Goal: Transaction & Acquisition: Obtain resource

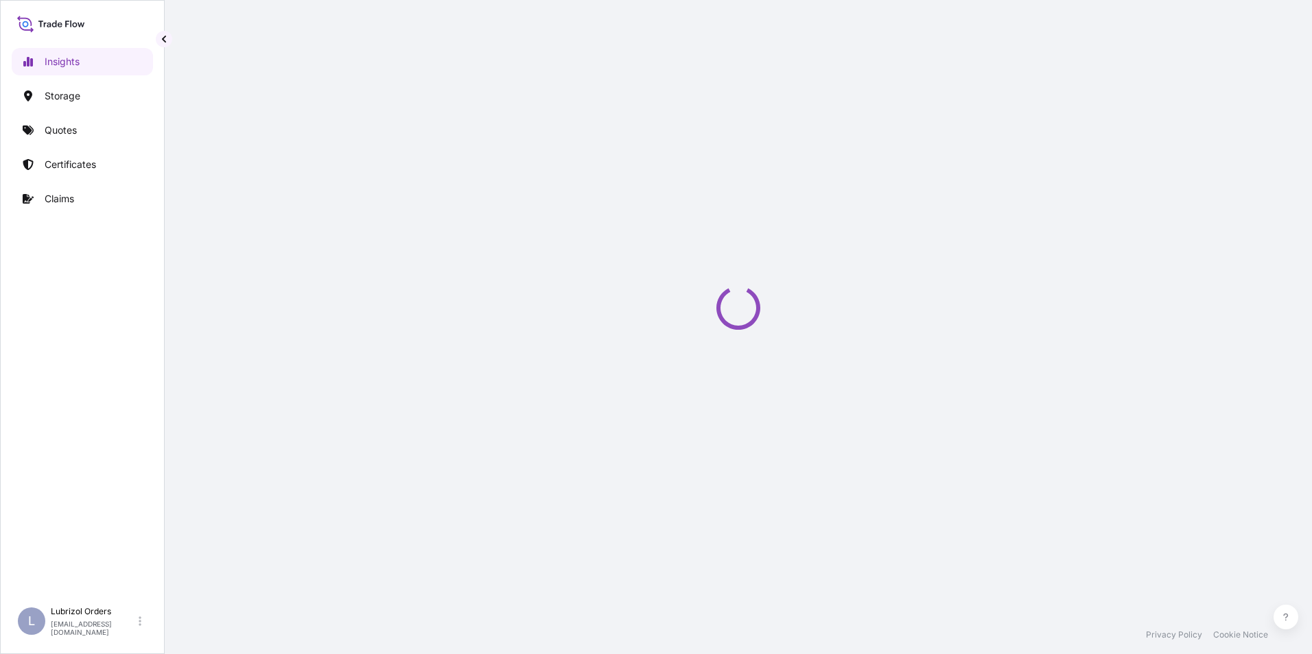
select select "2025"
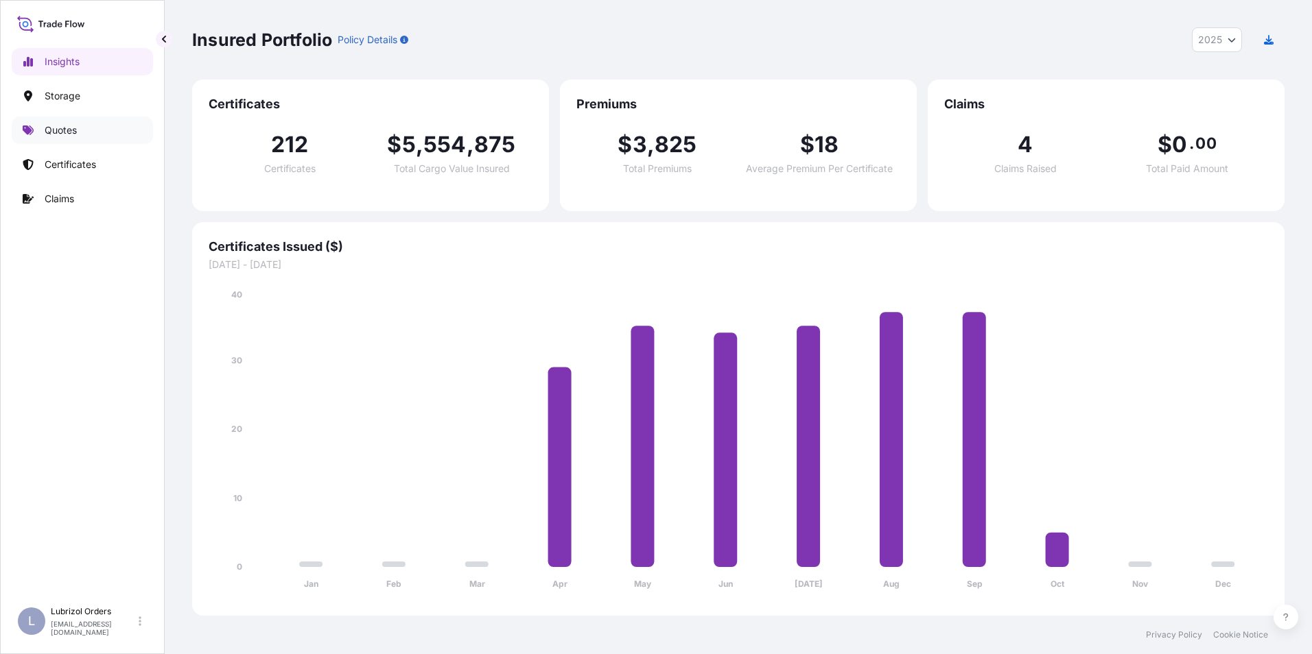
click at [56, 129] on p "Quotes" at bounding box center [61, 130] width 32 height 14
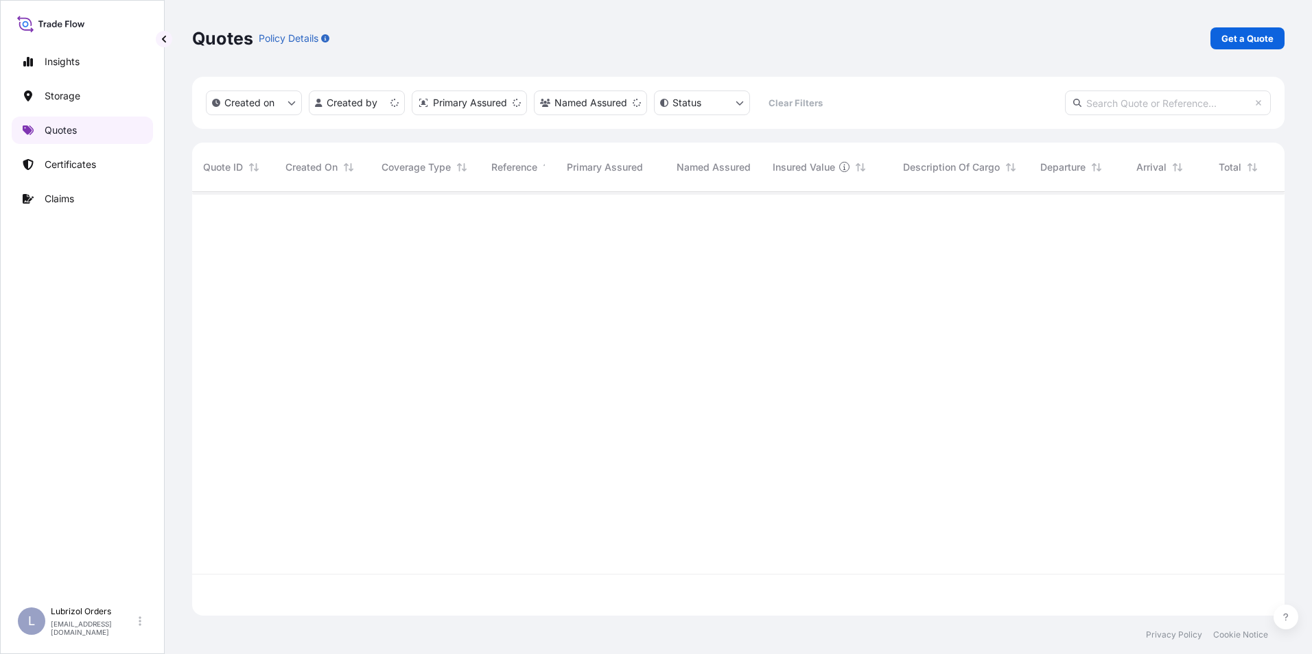
scroll to position [421, 1082]
click at [1239, 37] on p "Get a Quote" at bounding box center [1247, 39] width 52 height 14
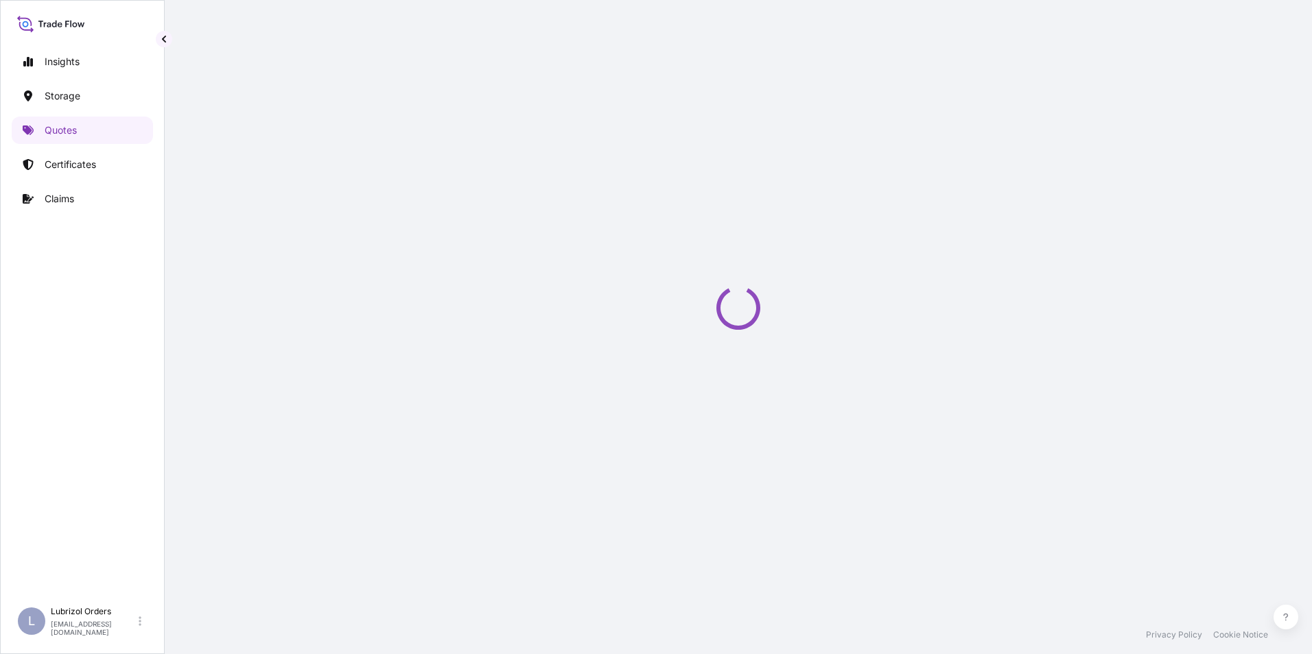
select select "Water"
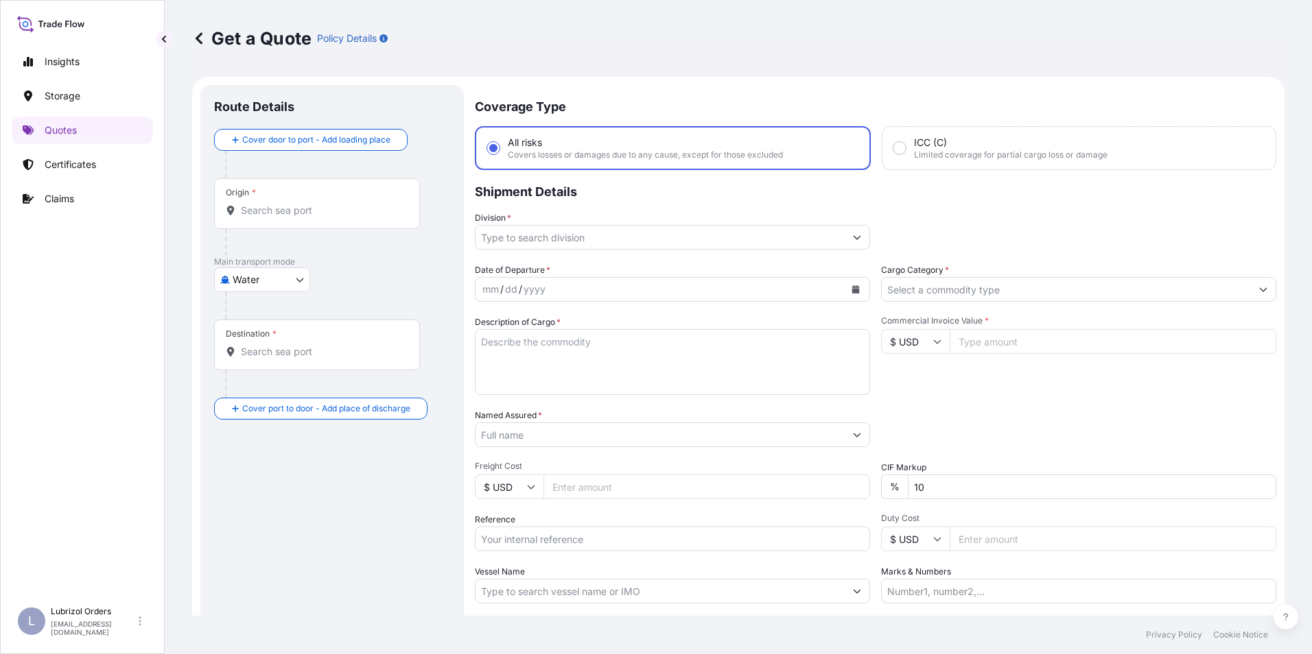
scroll to position [22, 0]
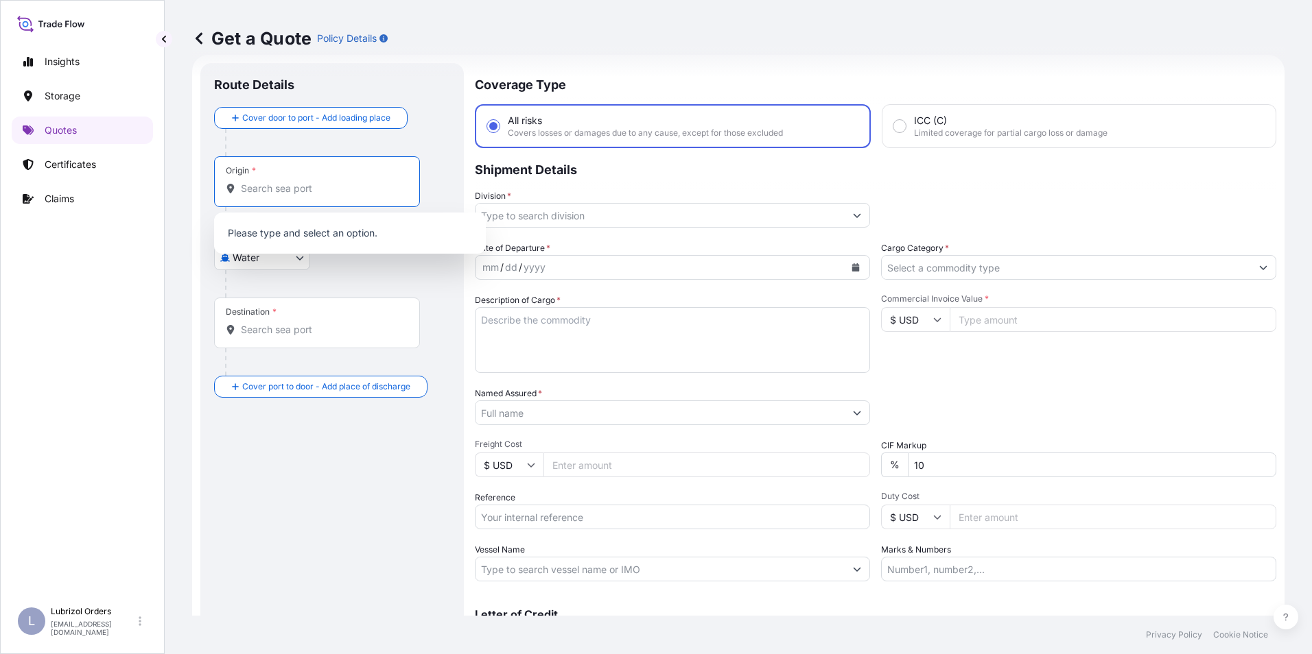
click at [269, 186] on input "Origin *" at bounding box center [322, 189] width 162 height 14
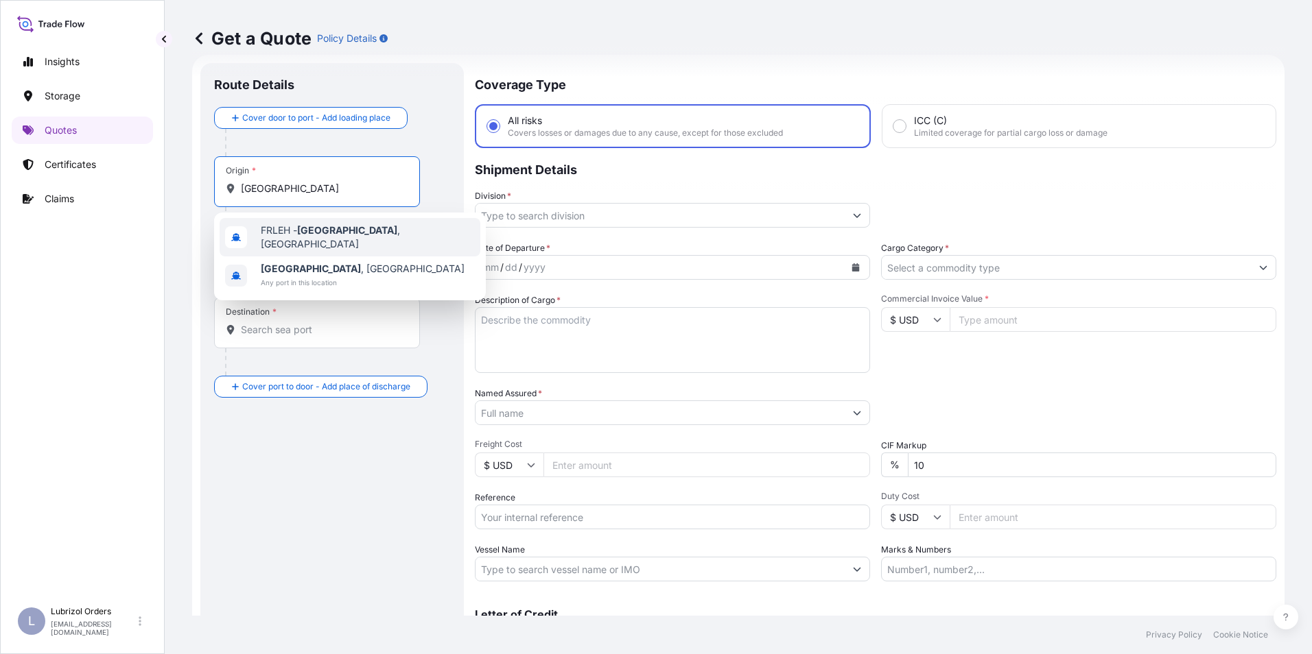
click at [270, 223] on div "FRLEH - [GEOGRAPHIC_DATA] , [GEOGRAPHIC_DATA]" at bounding box center [350, 237] width 261 height 38
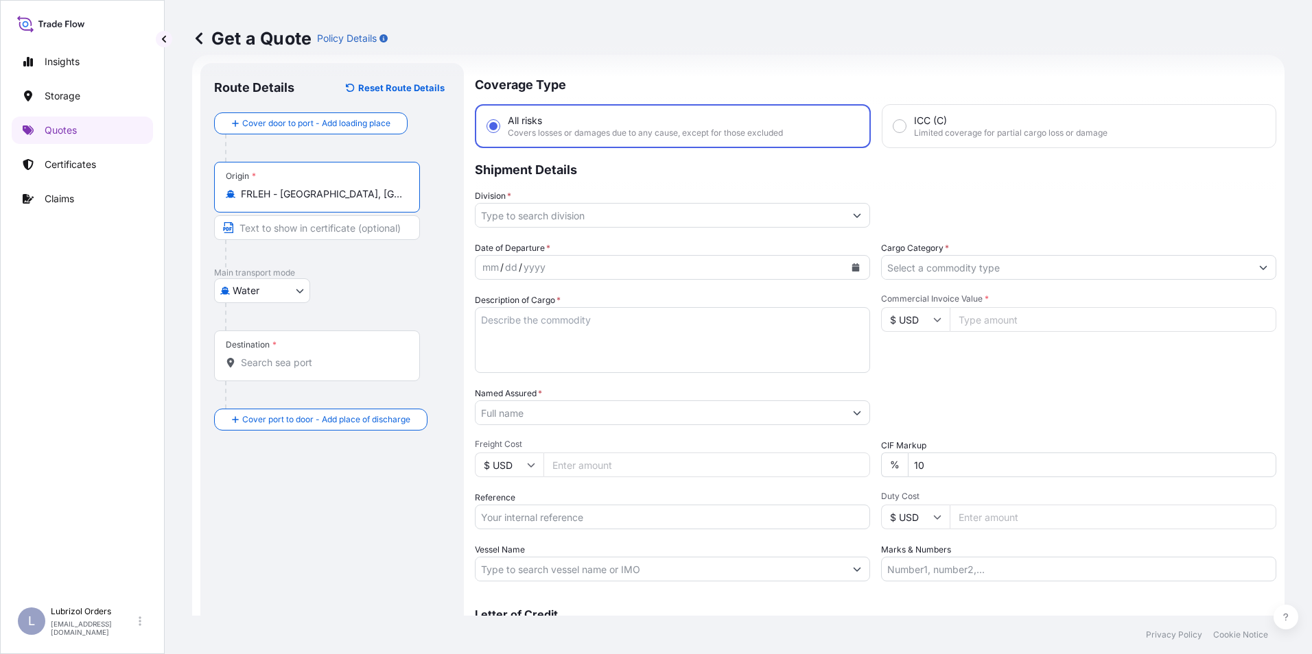
type input "FRLEH - [GEOGRAPHIC_DATA], [GEOGRAPHIC_DATA]"
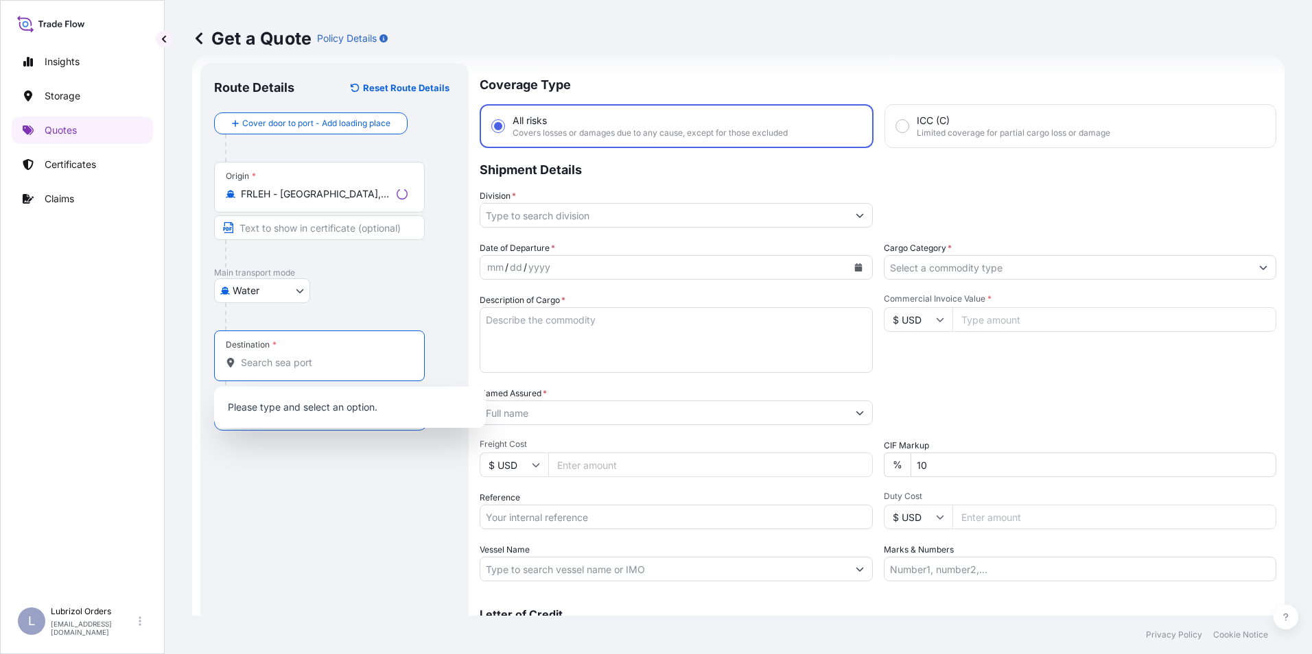
click at [281, 366] on input "Destination *" at bounding box center [324, 363] width 167 height 14
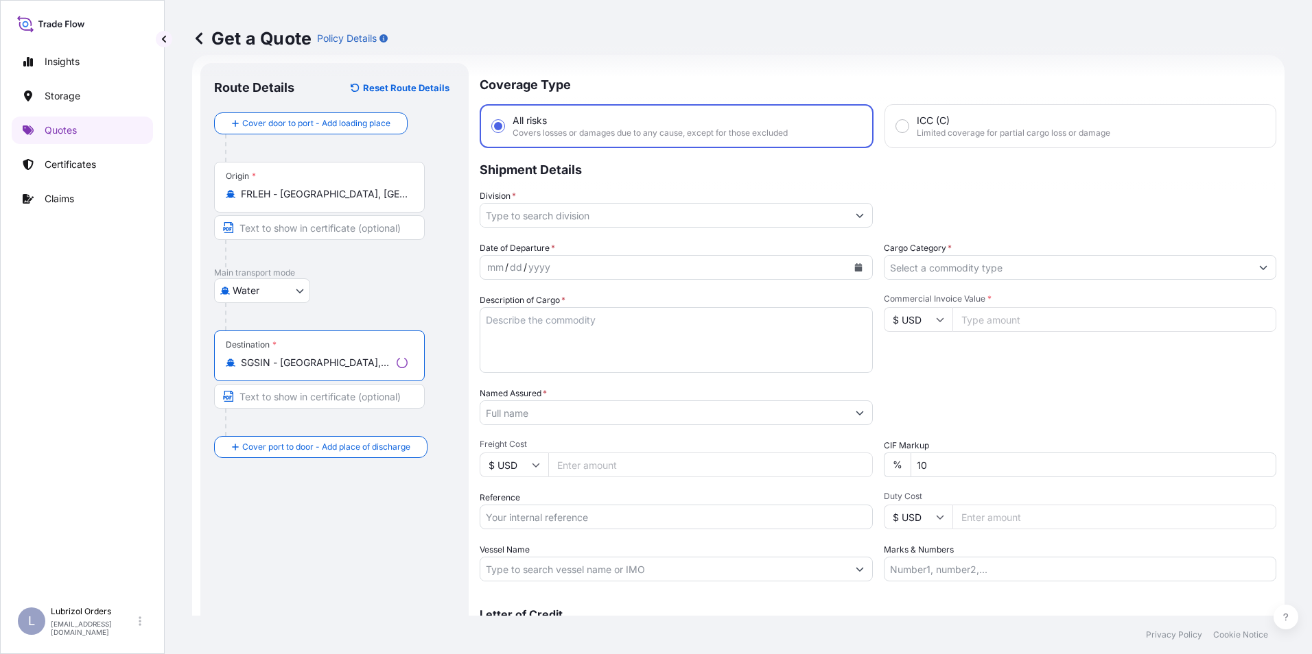
type input "SGSIN - [GEOGRAPHIC_DATA], [GEOGRAPHIC_DATA]"
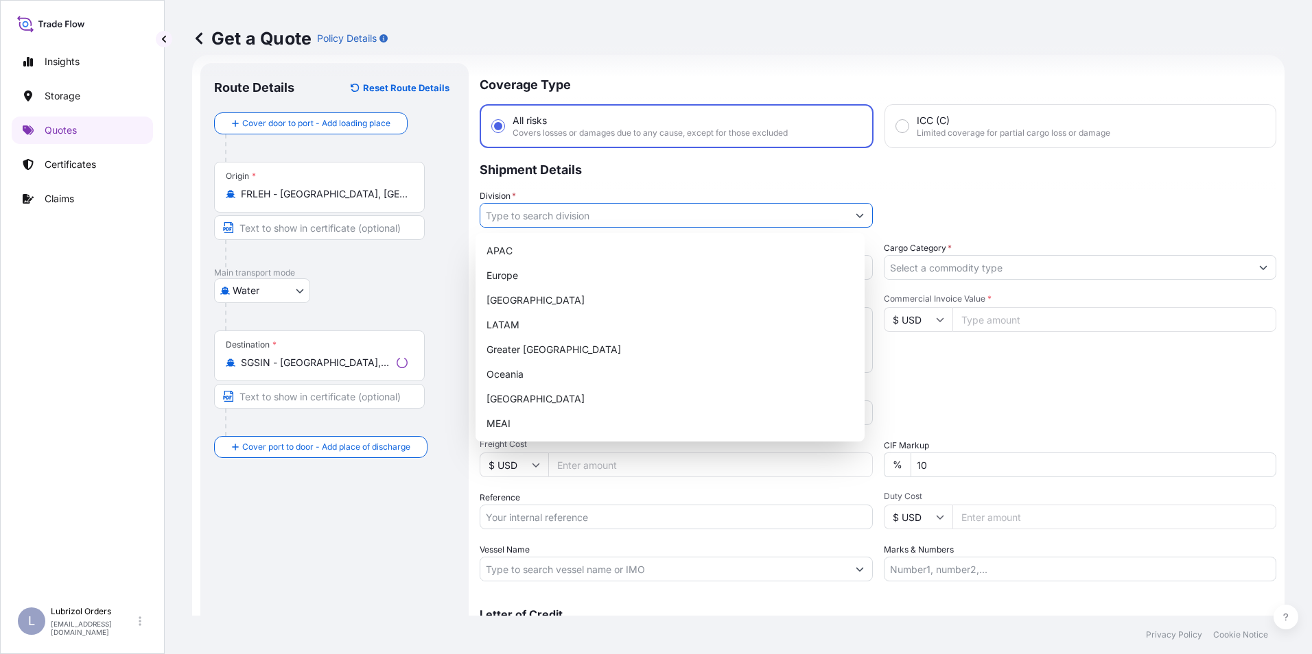
click at [534, 217] on input "Division *" at bounding box center [663, 215] width 367 height 25
click at [509, 272] on div "Europe" at bounding box center [670, 275] width 378 height 25
type input "Europe"
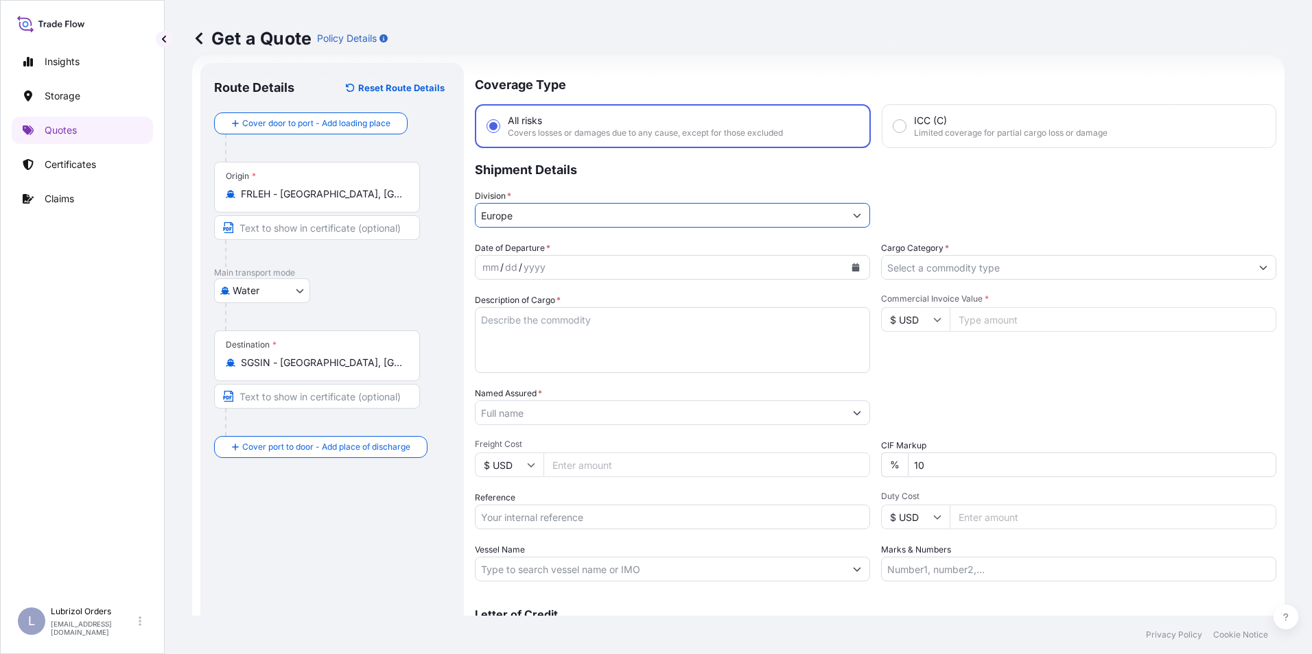
click at [914, 271] on input "Cargo Category *" at bounding box center [1066, 267] width 369 height 25
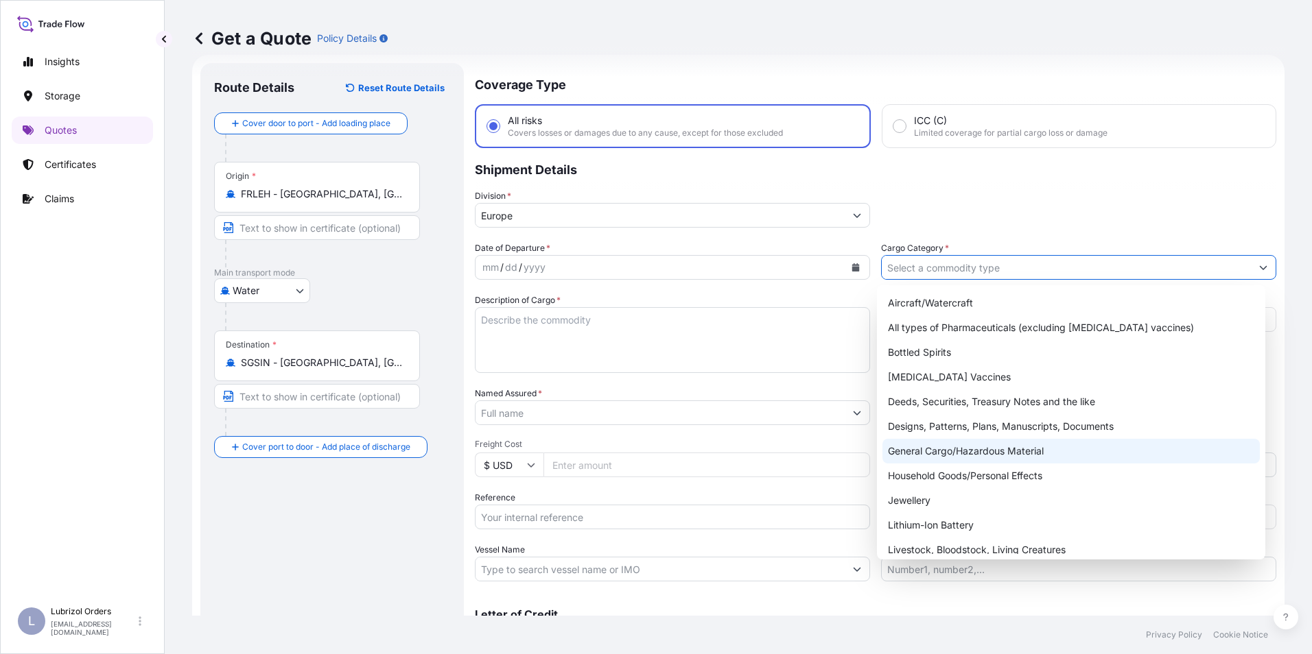
click at [939, 449] on div "General Cargo/Hazardous Material" at bounding box center [1071, 451] width 378 height 25
type input "General Cargo/Hazardous Material"
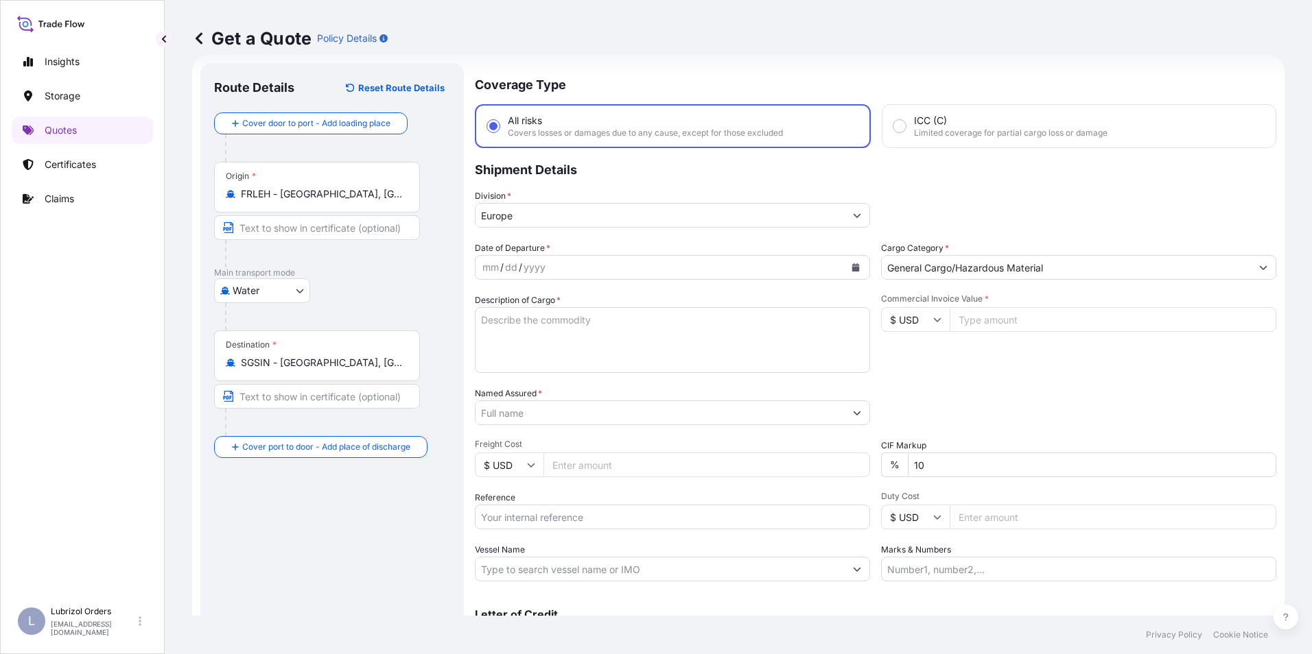
click at [540, 514] on input "Reference" at bounding box center [672, 517] width 395 height 25
paste input "1155543605"
type input "1155543605"
click at [906, 316] on input "$ USD" at bounding box center [915, 319] width 69 height 25
click at [912, 353] on div "€ EUR" at bounding box center [911, 357] width 58 height 26
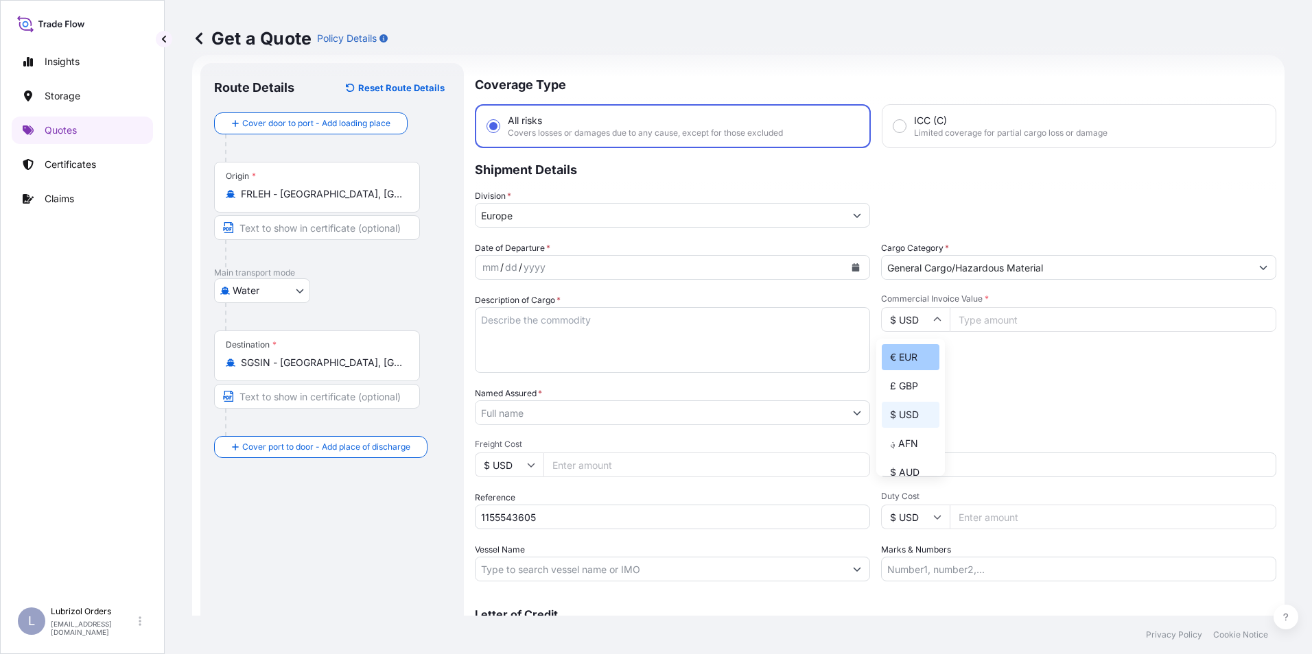
type input "€ EUR"
click at [484, 265] on div "mm" at bounding box center [490, 267] width 19 height 16
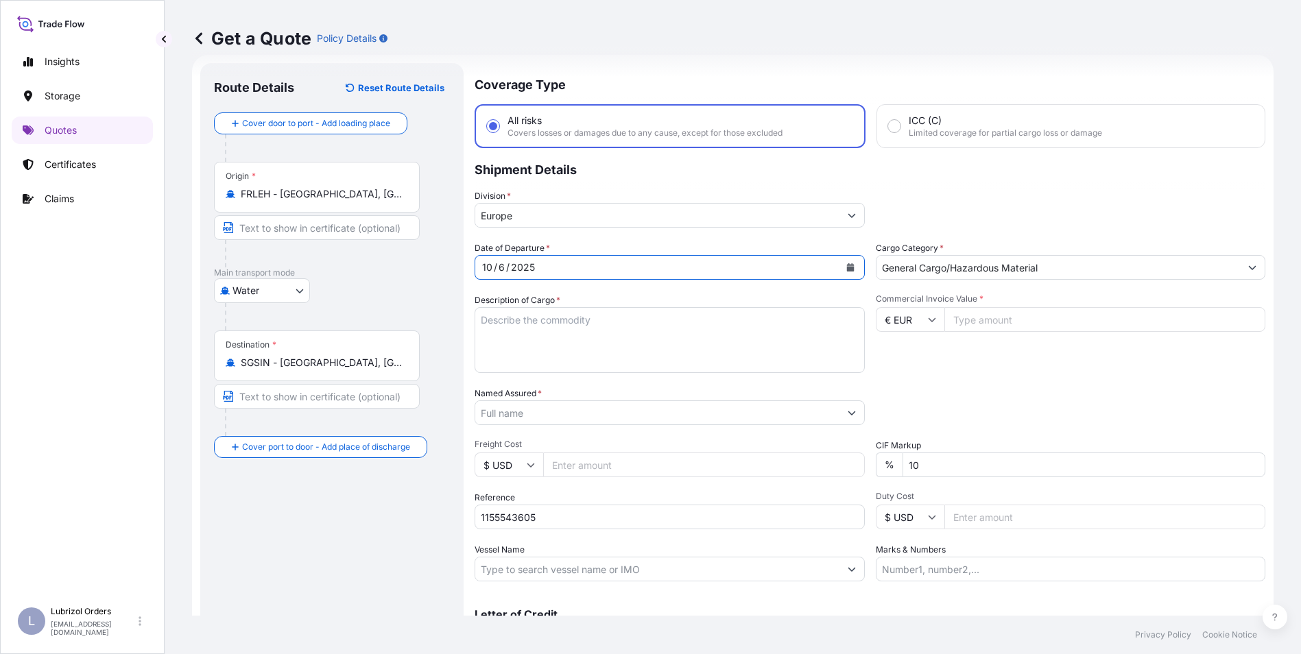
click at [510, 416] on input "Named Assured *" at bounding box center [657, 413] width 364 height 25
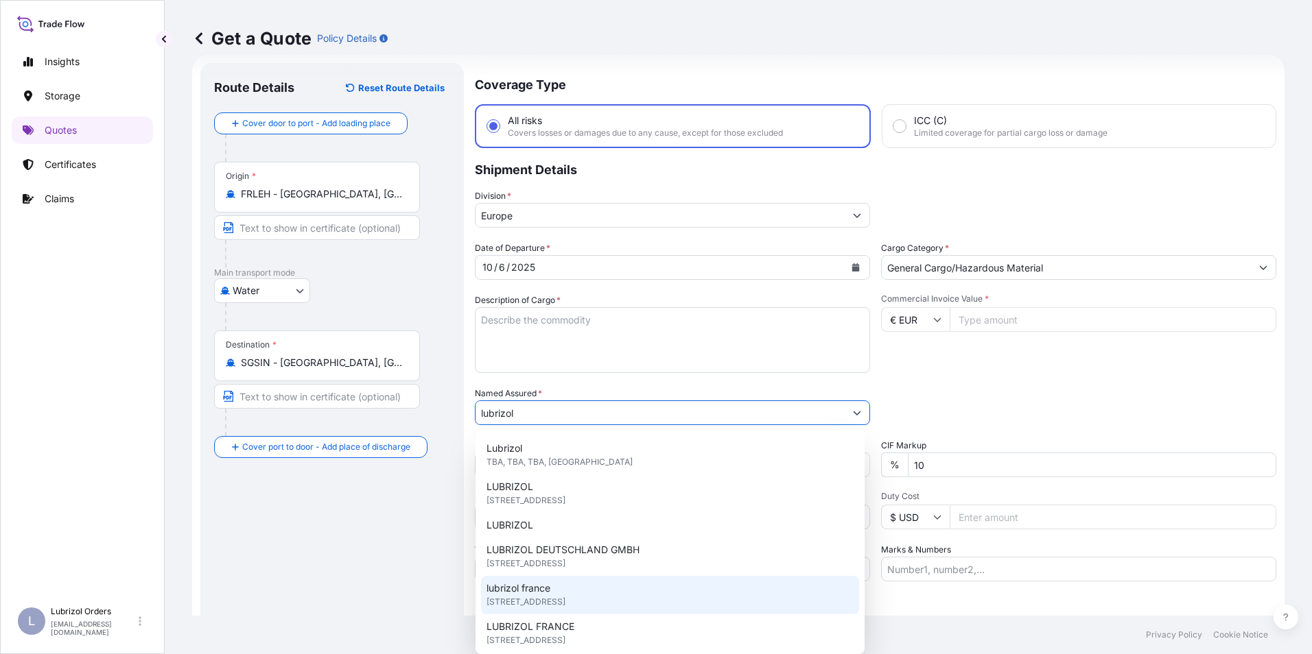
click at [545, 590] on span "lubrizol france" at bounding box center [518, 589] width 64 height 14
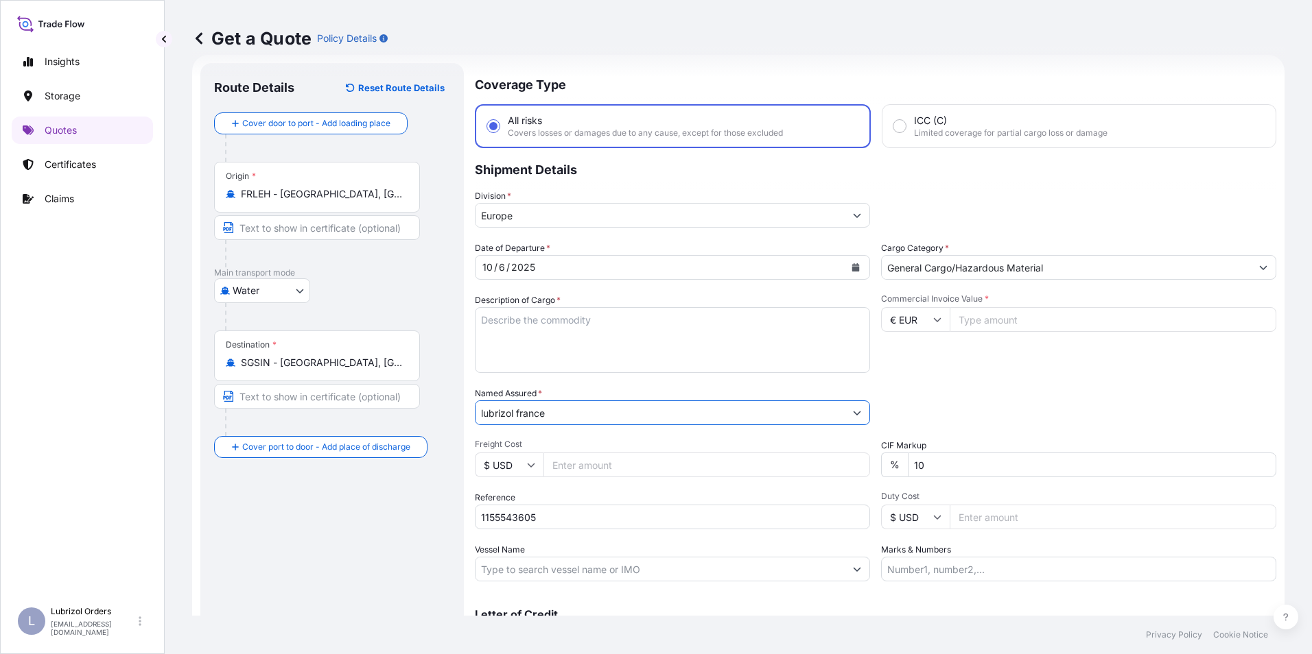
type input "lubrizol france"
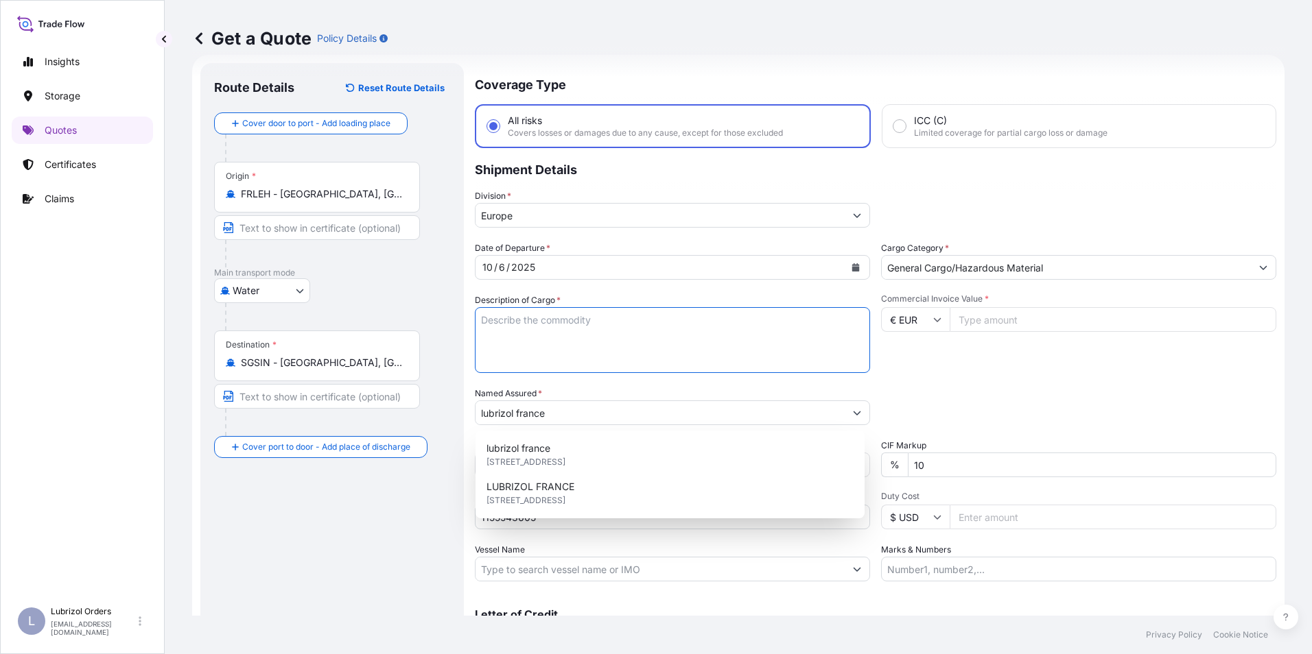
click at [557, 324] on textarea "Description of Cargo *" at bounding box center [672, 340] width 395 height 66
paste textarea "1 DRUM OF LUBRIZOL (R) 7933A STD BLACK AND YELLOW CL 9 UN 3082 PKG III NW 185 K…"
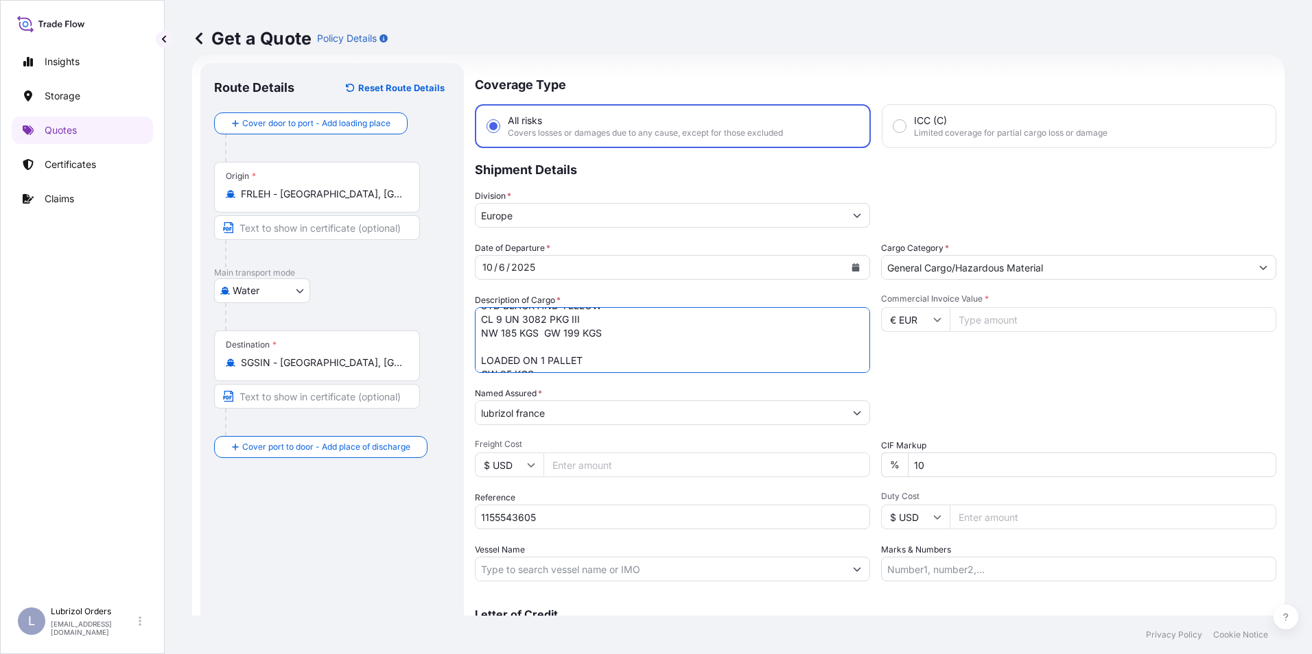
scroll to position [43, 0]
type textarea "1 DRUM OF LUBRIZOL (R) 7933A STD BLACK AND YELLOW CL 9 UN 3082 PKG III NW 185 K…"
drag, startPoint x: 973, startPoint y: 316, endPoint x: 962, endPoint y: 314, distance: 10.5
click at [973, 316] on input "Commercial Invoice Value *" at bounding box center [1112, 319] width 327 height 25
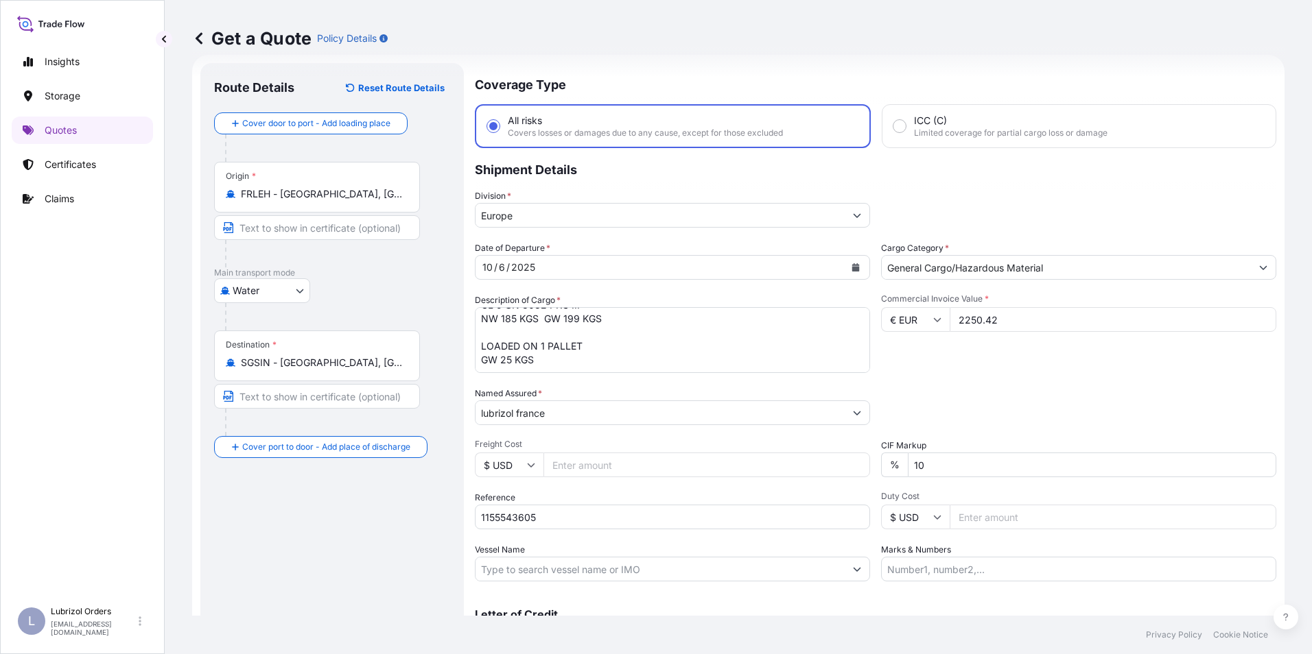
type input "2250.42"
click at [1003, 368] on div "Commercial Invoice Value * € EUR 2250.42" at bounding box center [1078, 334] width 395 height 80
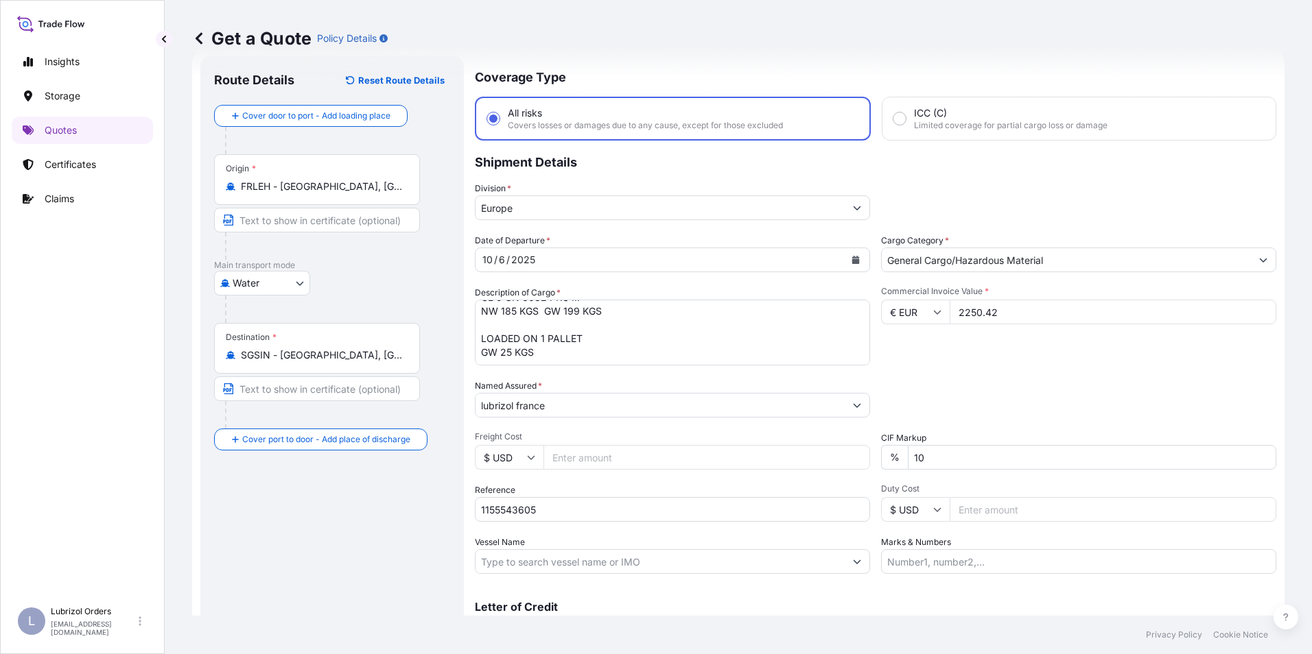
scroll to position [98, 0]
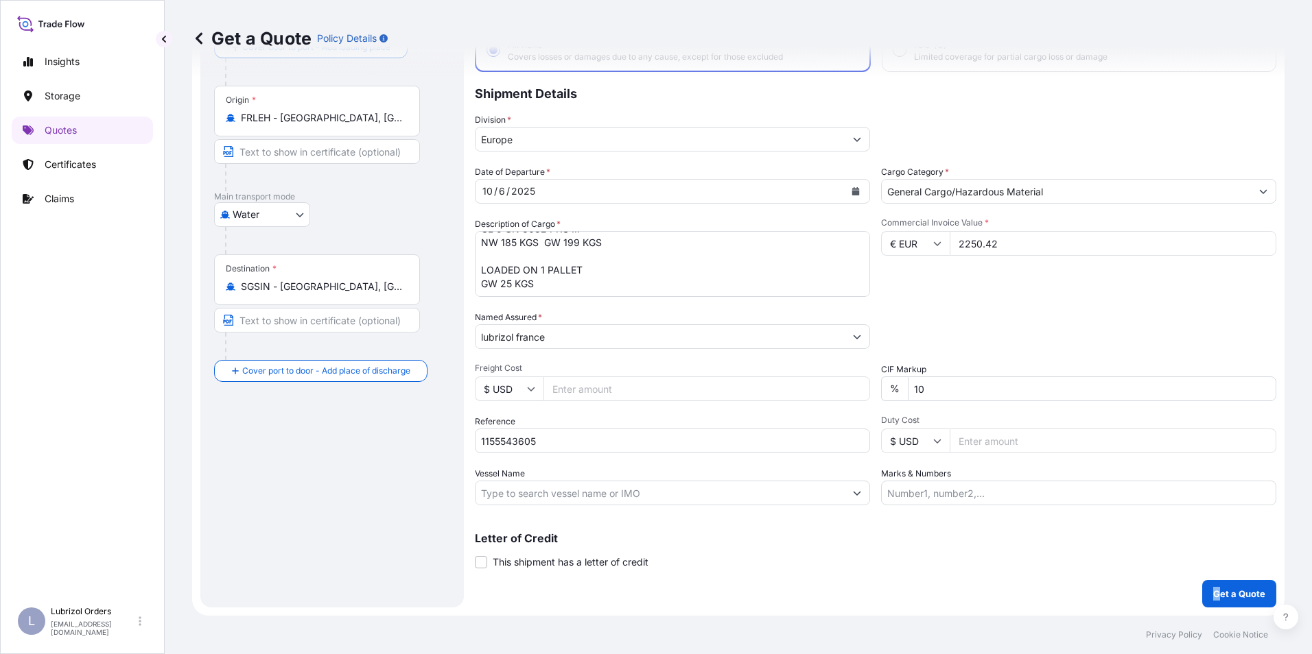
drag, startPoint x: 1209, startPoint y: 576, endPoint x: 1214, endPoint y: 583, distance: 8.6
click at [1214, 583] on div "Coverage Type All risks Covers losses or damages due to any cause, except for t…" at bounding box center [875, 297] width 801 height 621
click at [1214, 586] on button "Get a Quote" at bounding box center [1239, 593] width 74 height 27
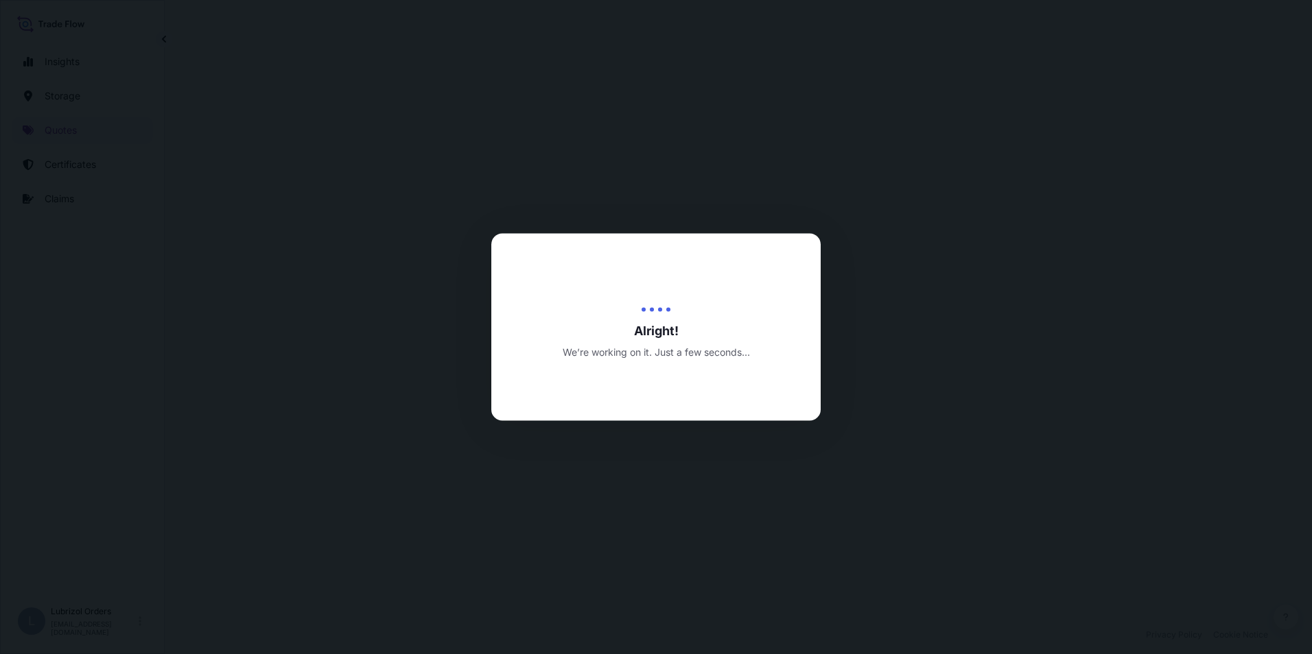
select select "Water"
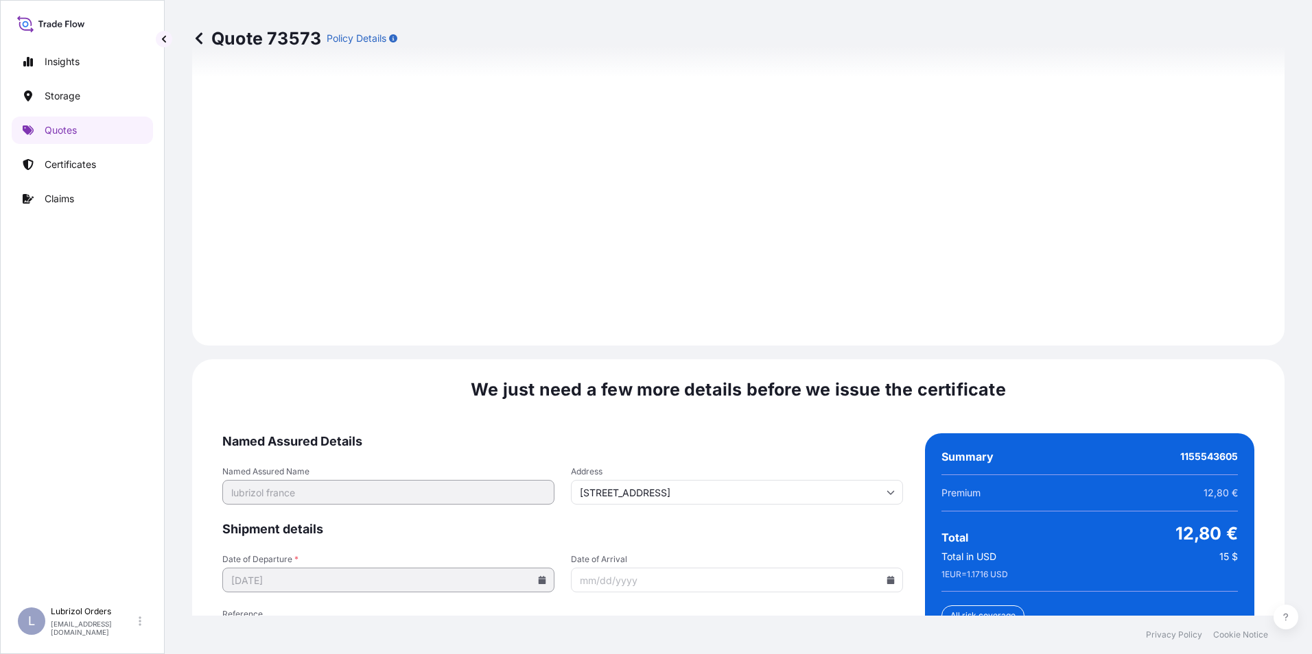
scroll to position [1962, 0]
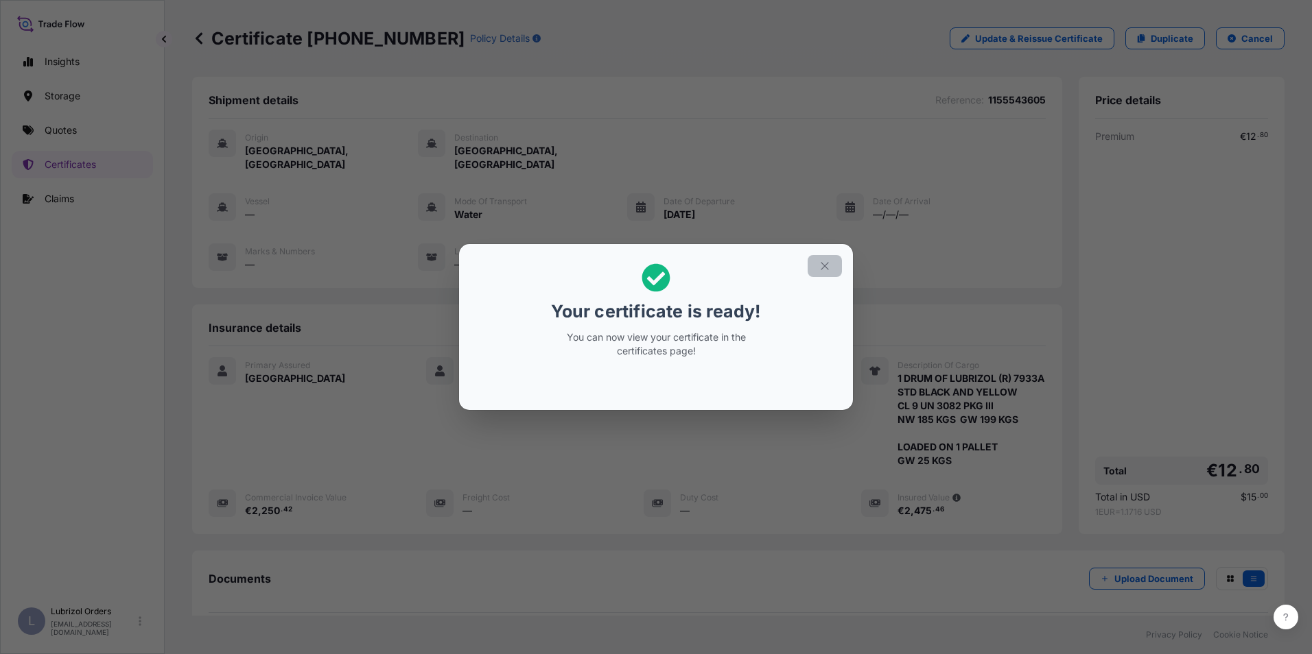
click at [817, 266] on button "button" at bounding box center [824, 266] width 34 height 22
